Goal: Information Seeking & Learning: Learn about a topic

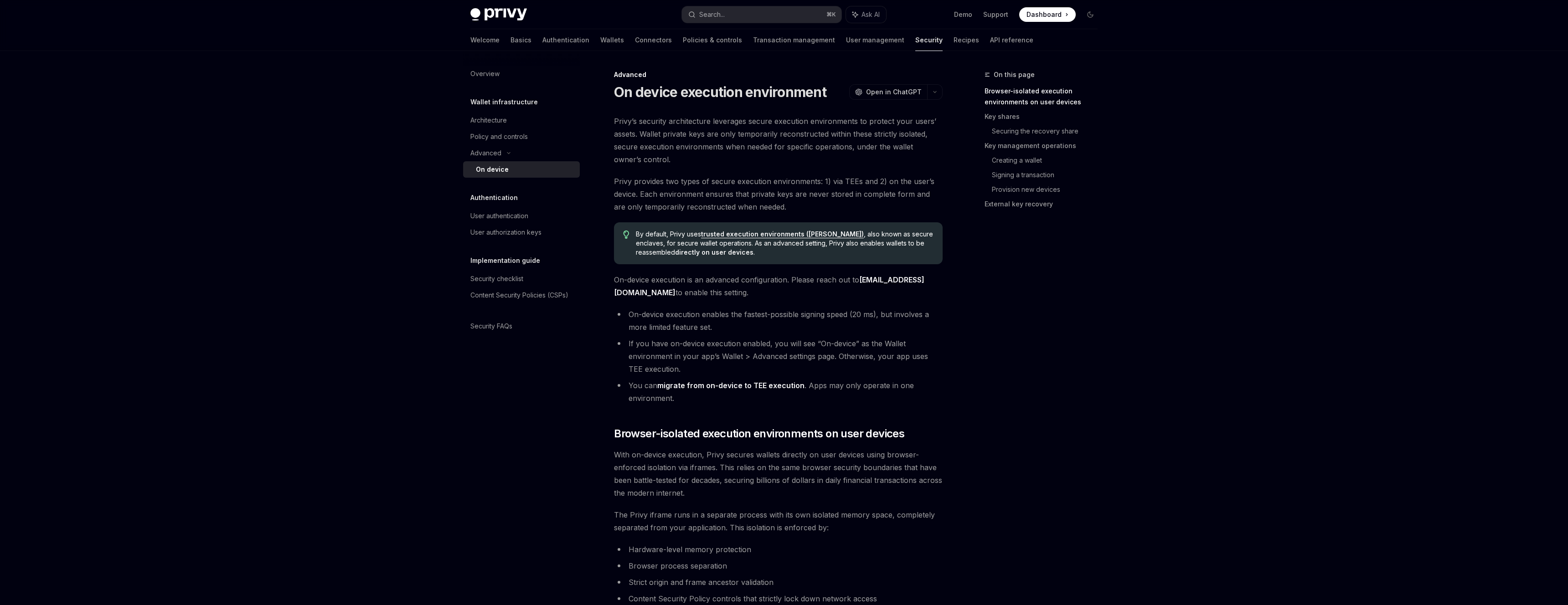
scroll to position [425, 0]
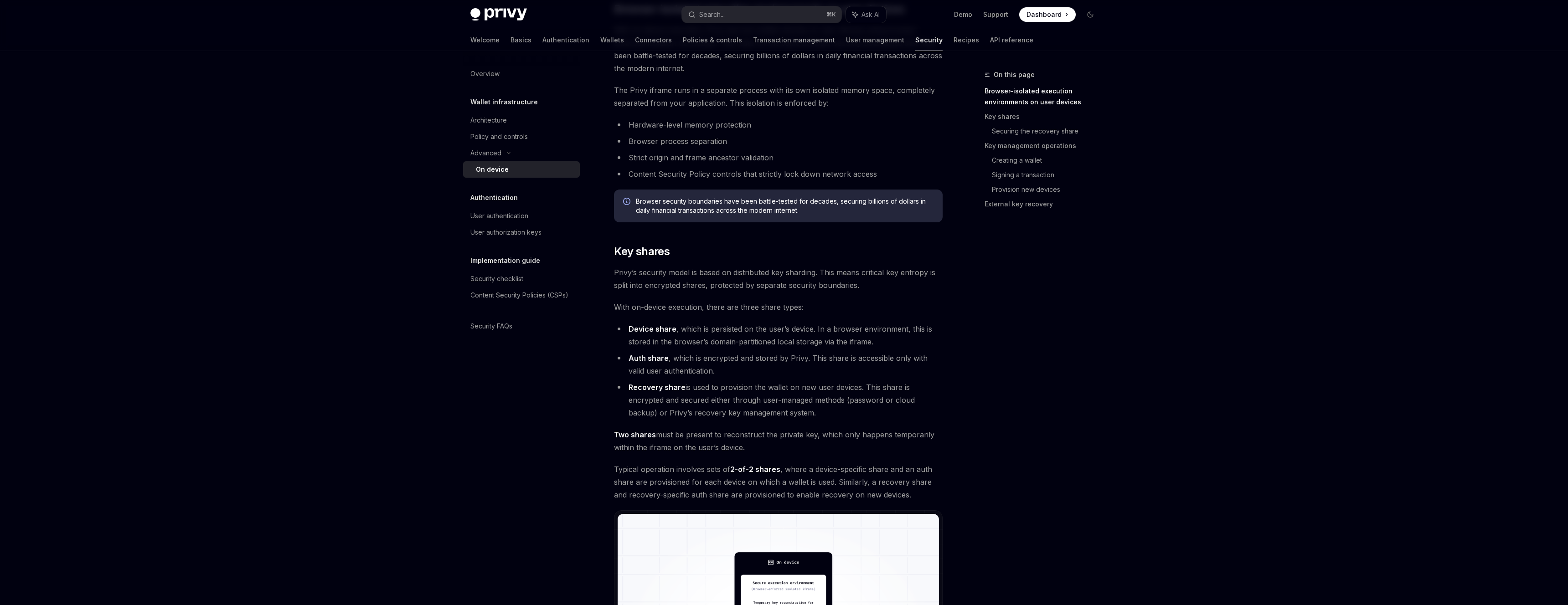
click at [667, 153] on li "Strict origin and frame ancestor validation" at bounding box center [779, 158] width 329 height 13
click at [680, 132] on ul "Hardware-level memory protection Browser process separation Strict origin and f…" at bounding box center [779, 150] width 329 height 62
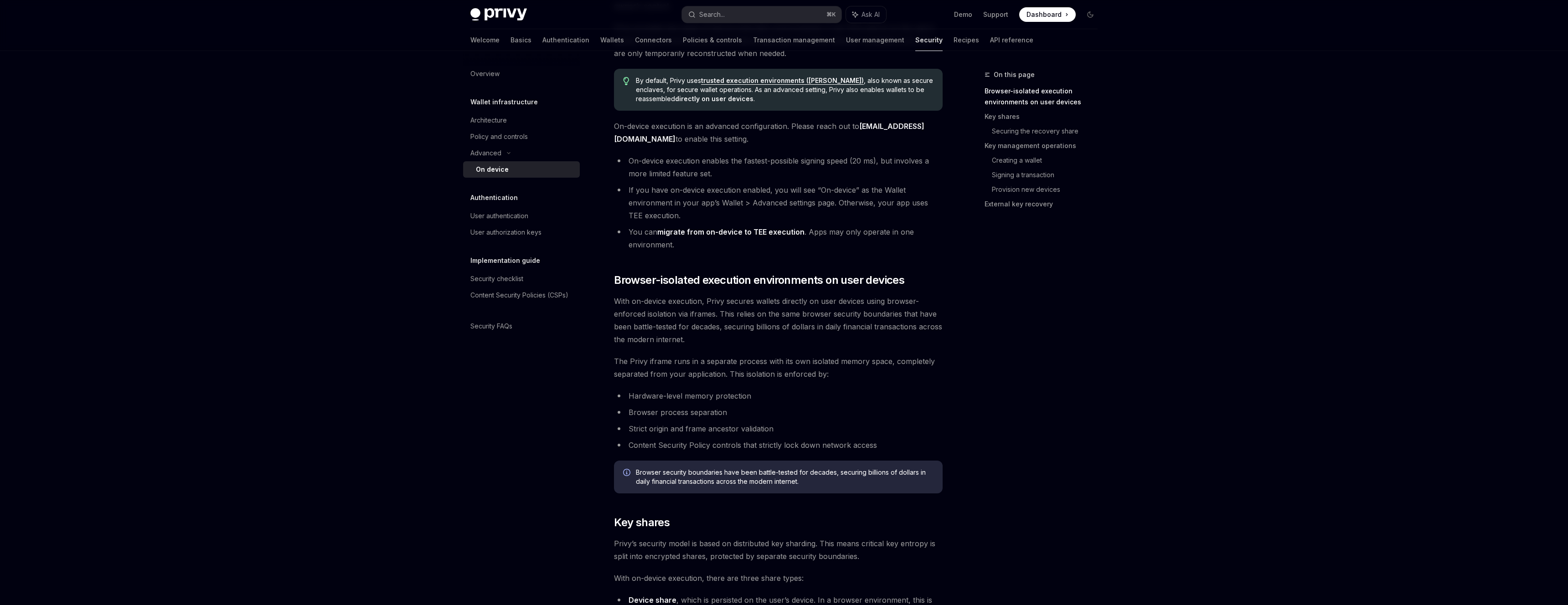
scroll to position [0, 0]
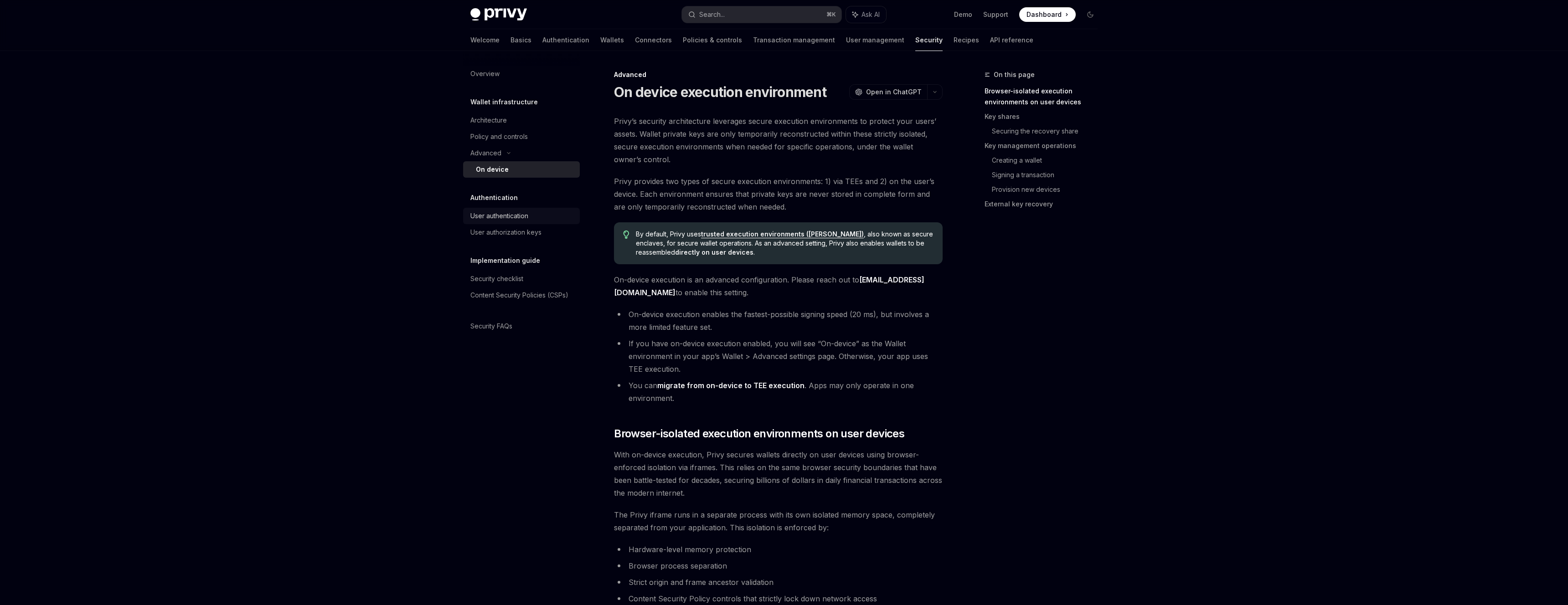
click at [500, 209] on link "User authentication" at bounding box center [522, 215] width 117 height 16
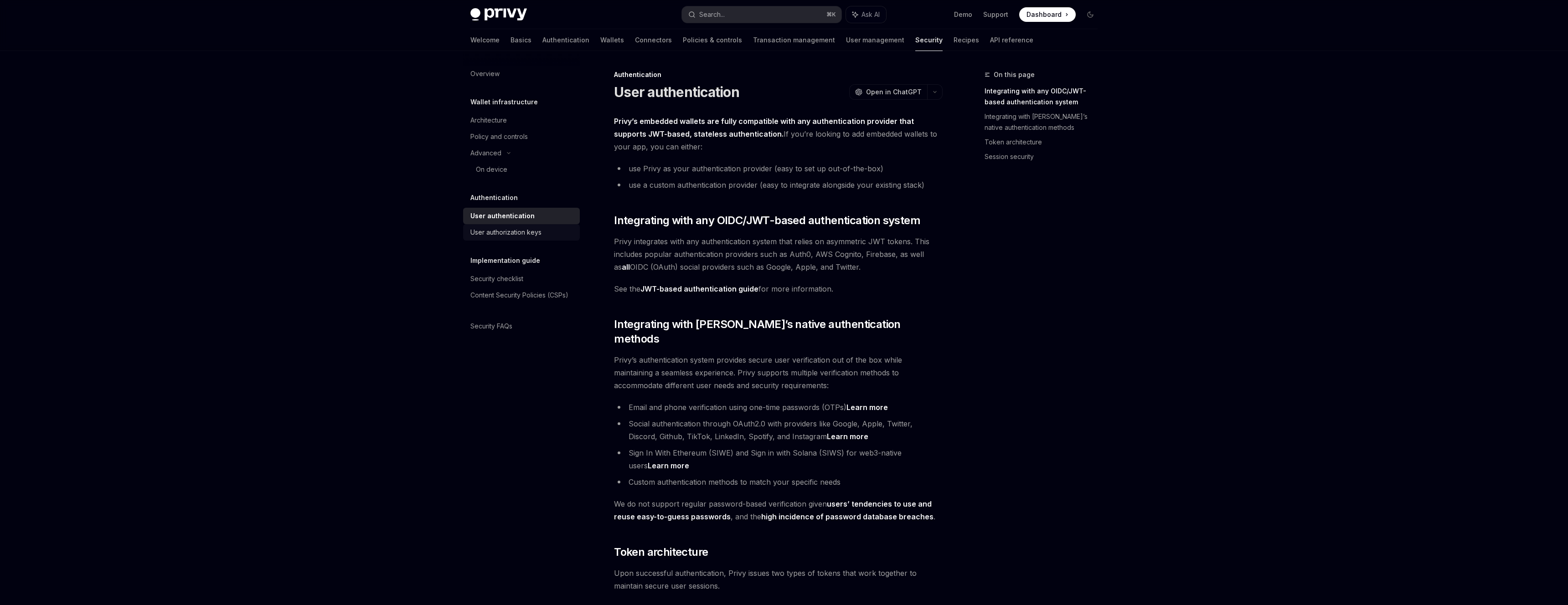
click at [507, 229] on div "User authorization keys" at bounding box center [506, 233] width 71 height 11
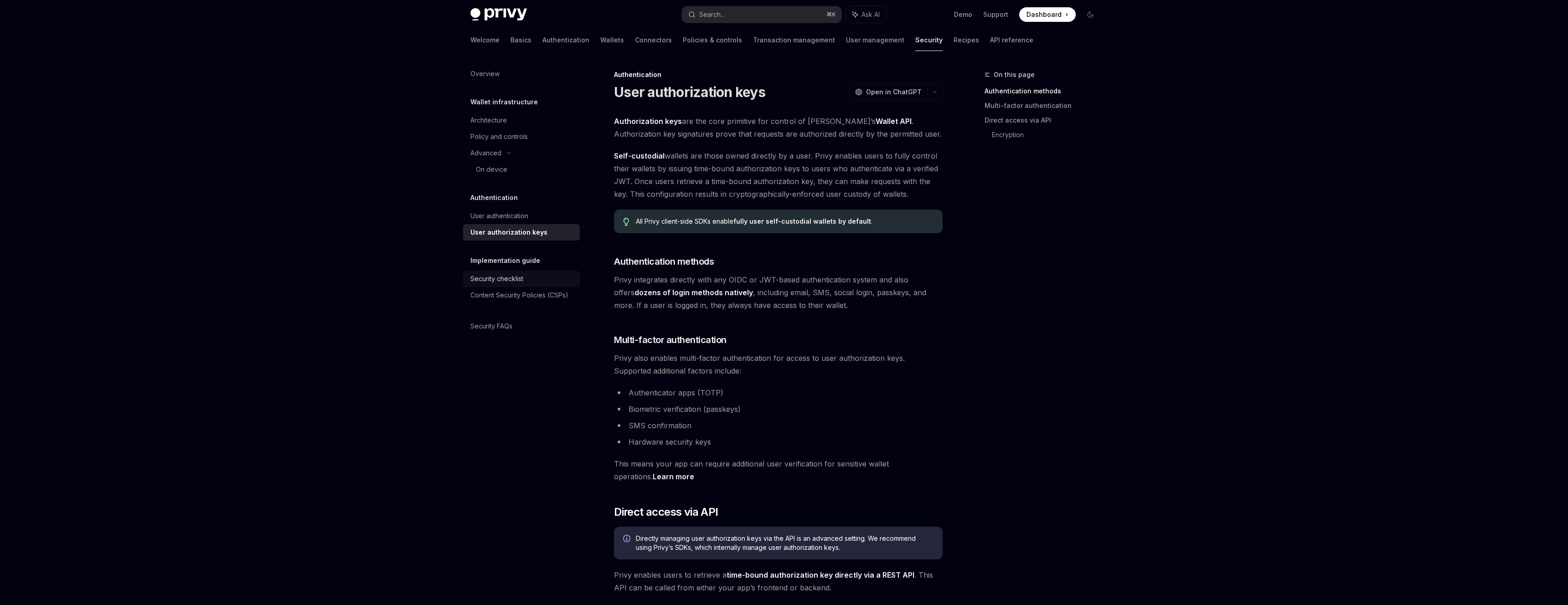
click at [507, 278] on div "Security checklist" at bounding box center [497, 279] width 53 height 11
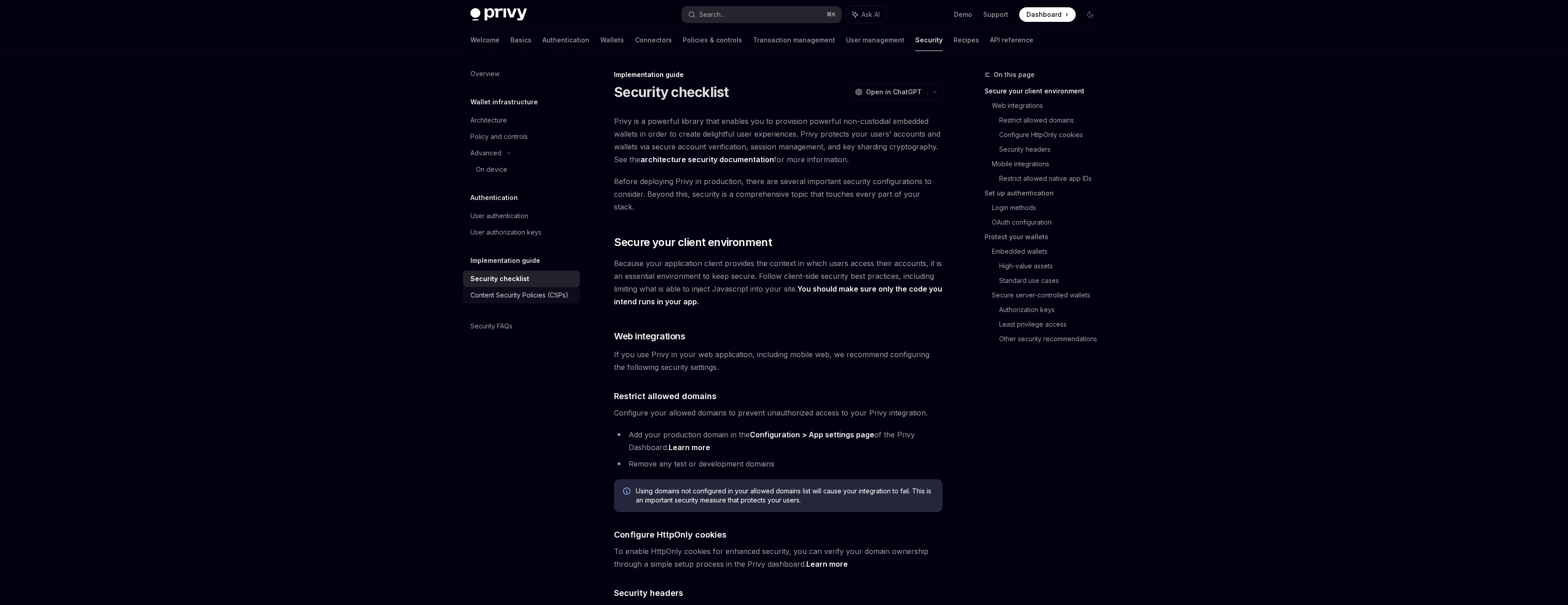
click at [507, 294] on div "Content Security Policies (CSPs)" at bounding box center [519, 295] width 98 height 11
type textarea "*"
